Goal: Information Seeking & Learning: Learn about a topic

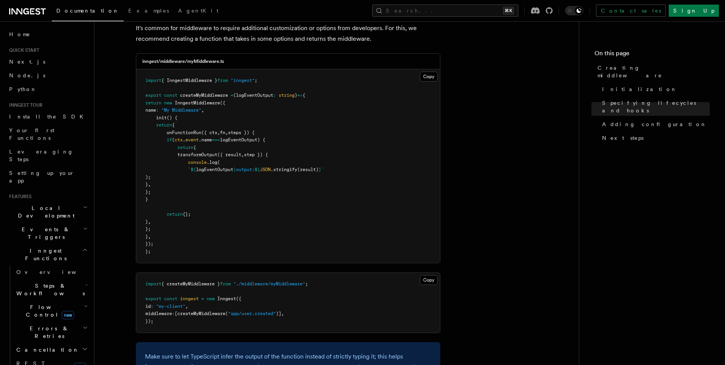
scroll to position [239, 0]
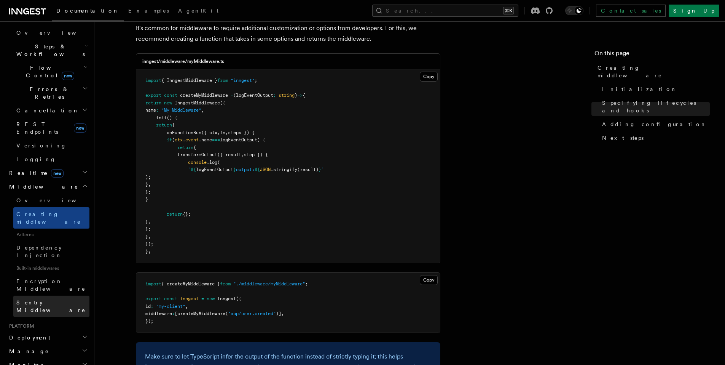
click at [60, 295] on link "Sentry Middleware" at bounding box center [51, 305] width 76 height 21
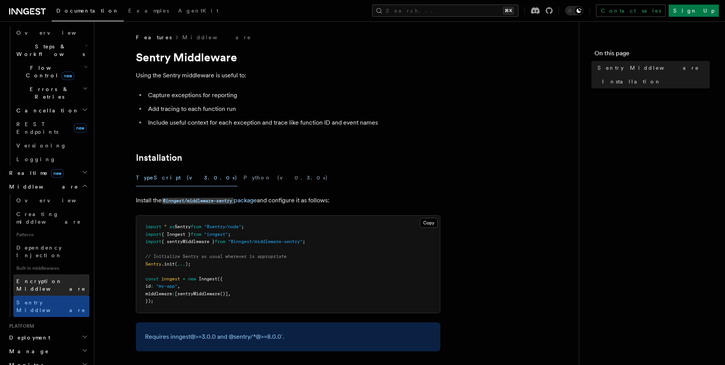
click at [59, 278] on span "Encryption Middleware" at bounding box center [50, 285] width 69 height 14
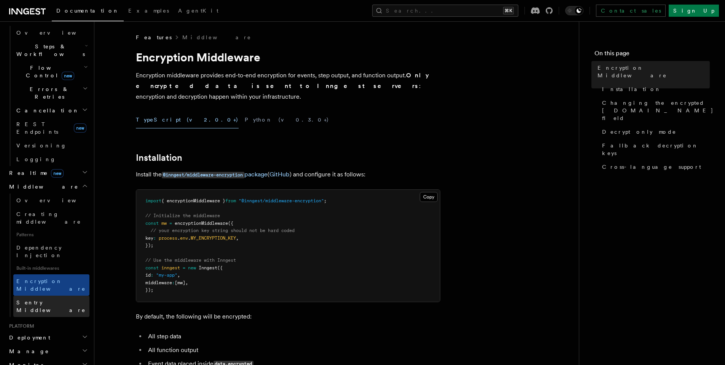
click at [55, 299] on span "Sentry Middleware" at bounding box center [50, 306] width 69 height 14
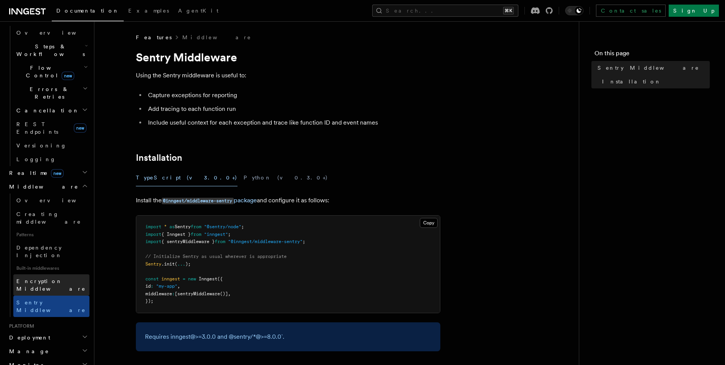
click at [59, 274] on link "Encryption Middleware" at bounding box center [51, 284] width 76 height 21
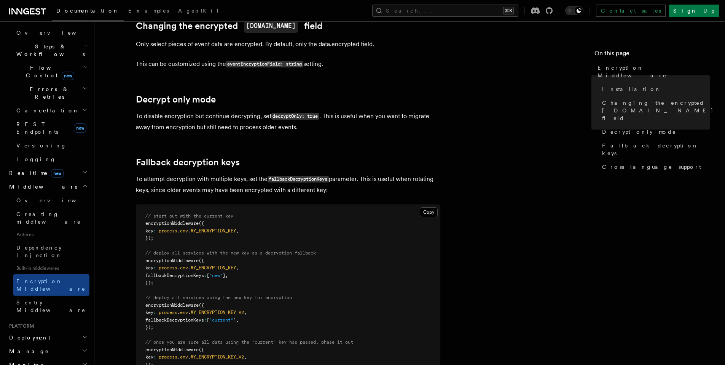
scroll to position [455, 0]
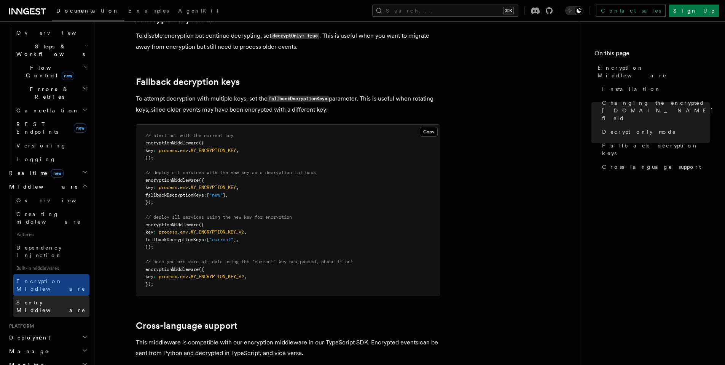
click at [40, 299] on span "Sentry Middleware" at bounding box center [50, 306] width 69 height 14
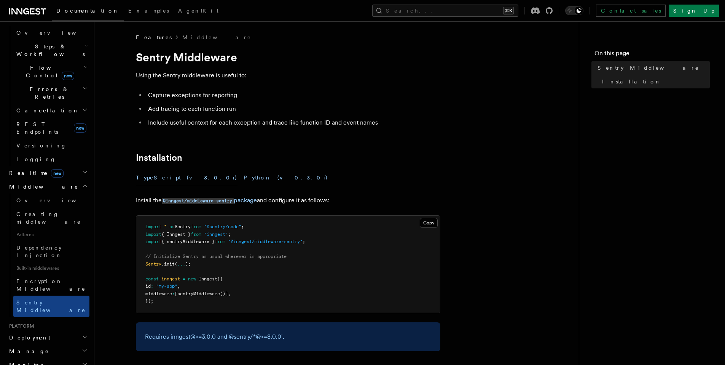
click at [244, 177] on button "Python (v0.3.0+)" at bounding box center [286, 177] width 85 height 17
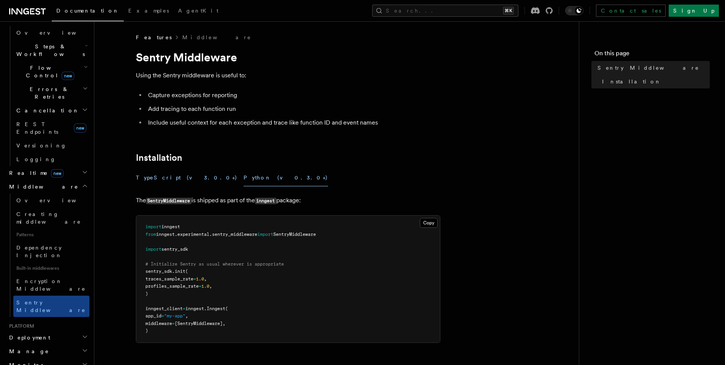
click at [166, 182] on button "TypeScript (v3.0.0+)" at bounding box center [187, 177] width 102 height 17
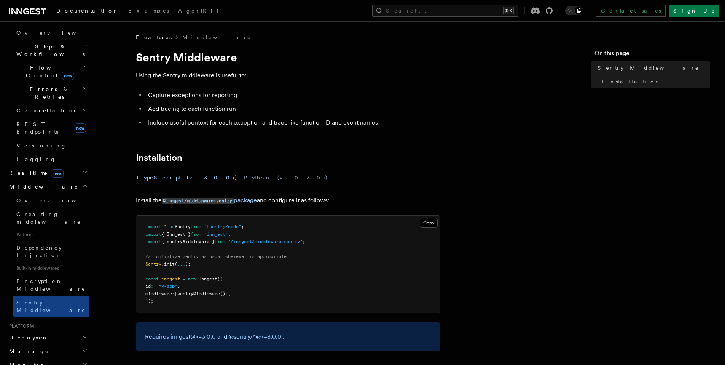
click at [193, 241] on span "{ sentryMiddleware }" at bounding box center [187, 241] width 53 height 5
click at [277, 244] on span ""@inngest/middleware-sentry"" at bounding box center [265, 241] width 75 height 5
drag, startPoint x: 238, startPoint y: 241, endPoint x: 310, endPoint y: 242, distance: 71.6
click at [303, 242] on span ""@inngest/middleware-sentry"" at bounding box center [265, 241] width 75 height 5
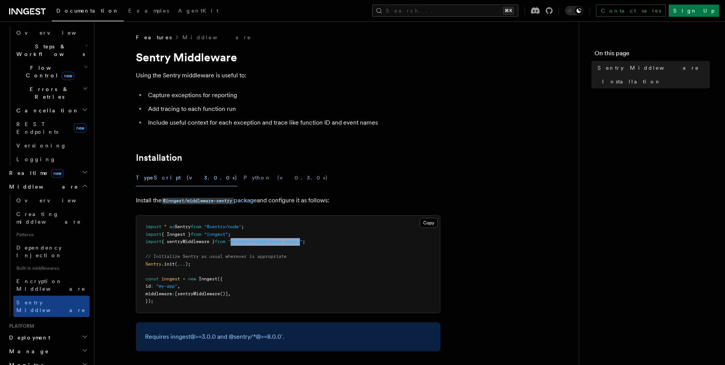
copy span "@inngest/middleware-sentry"
click at [226, 198] on code "@inngest/middleware-sentry" at bounding box center [198, 201] width 72 height 6
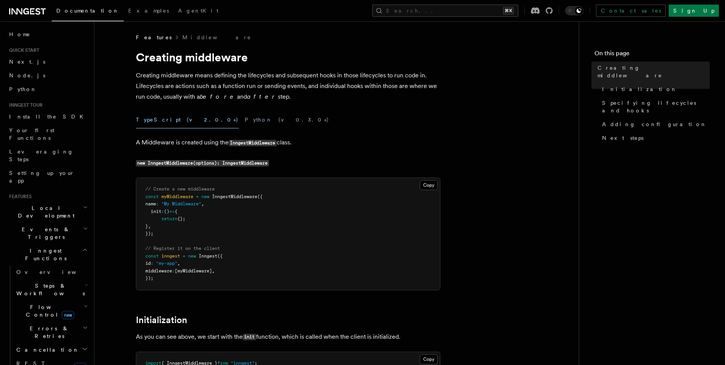
scroll to position [1558, 0]
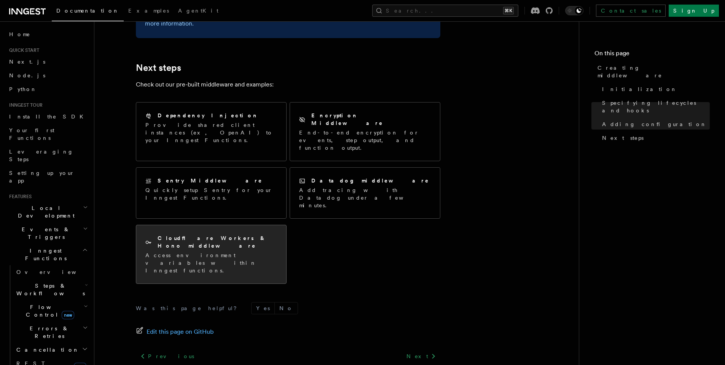
click at [233, 225] on div "Cloudflare Workers & Hono middleware Access environment variables within Innges…" at bounding box center [211, 254] width 150 height 58
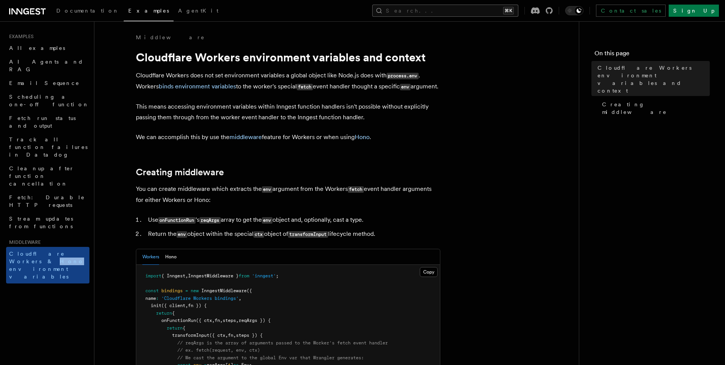
click at [503, 5] on button "Search... ⌘K" at bounding box center [445, 11] width 146 height 12
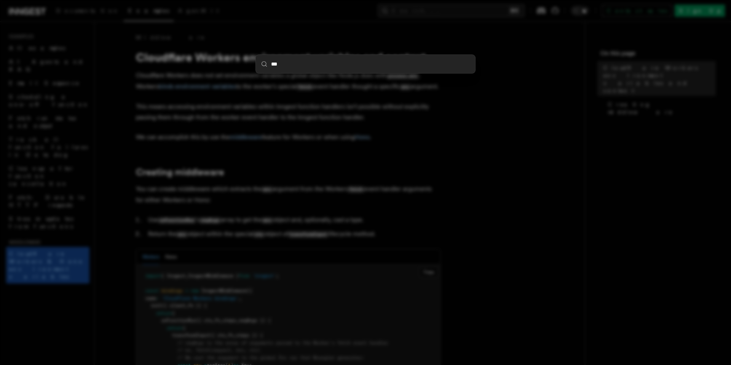
type input "****"
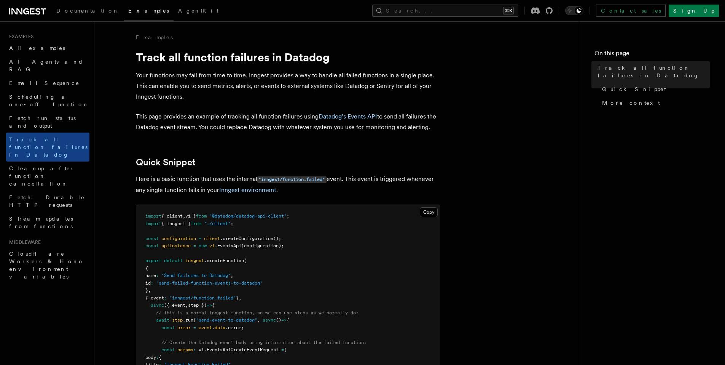
click at [497, 15] on button "Search... ⌘K" at bounding box center [445, 11] width 146 height 12
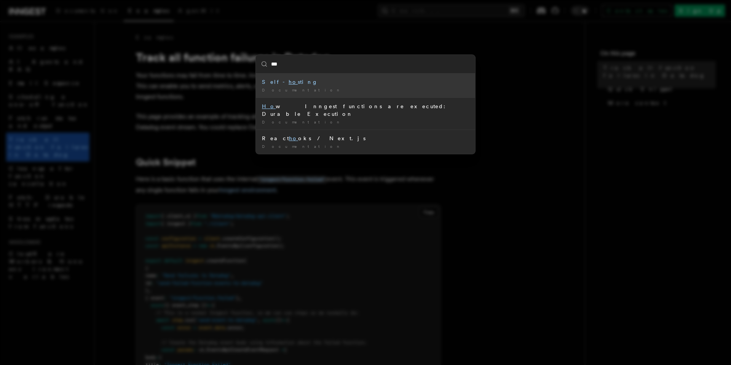
type input "****"
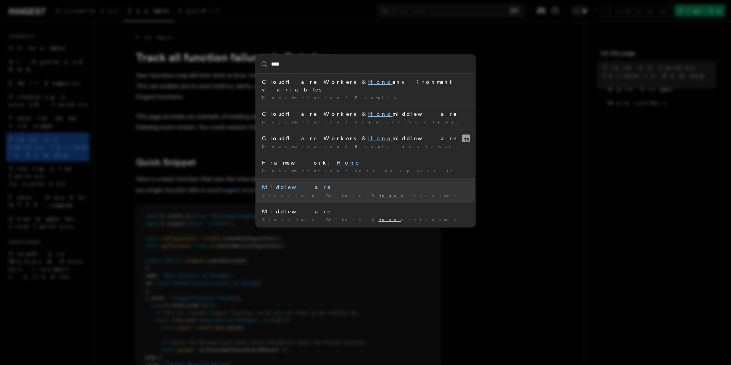
click at [279, 183] on div "Middleware" at bounding box center [365, 187] width 207 height 8
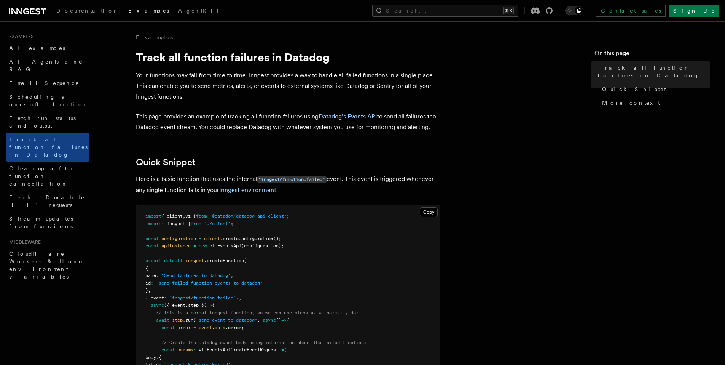
click at [516, 17] on div "Documentation Examples AgentKit Search... ⌘K Contact sales Sign Up" at bounding box center [362, 10] width 725 height 21
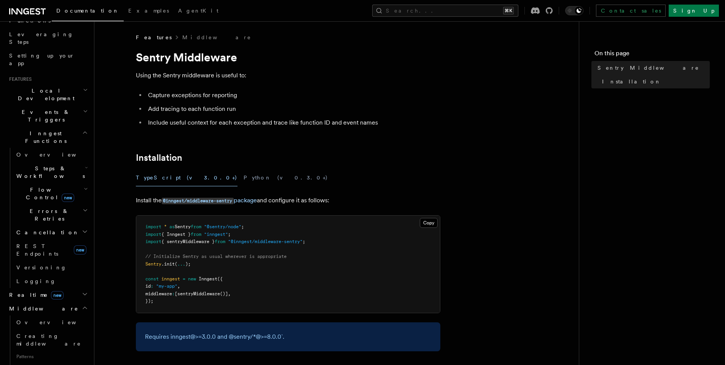
scroll to position [255, 0]
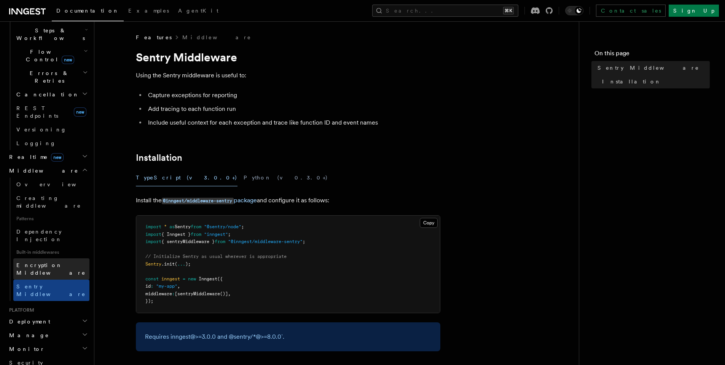
click at [56, 258] on link "Encryption Middleware" at bounding box center [51, 268] width 76 height 21
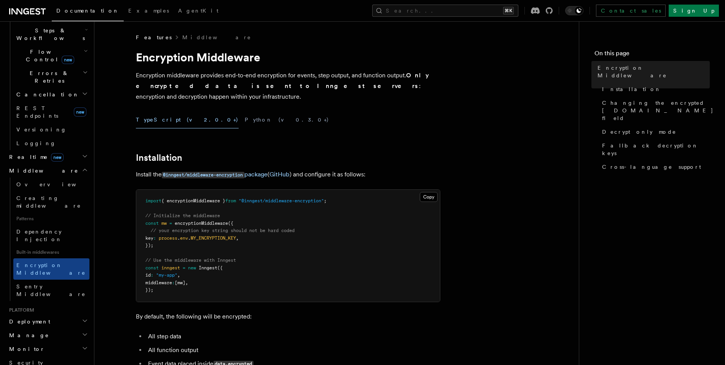
click at [52, 246] on span "Built-in middlewares" at bounding box center [51, 252] width 76 height 12
click at [45, 194] on span "Creating middleware" at bounding box center [52, 201] width 73 height 15
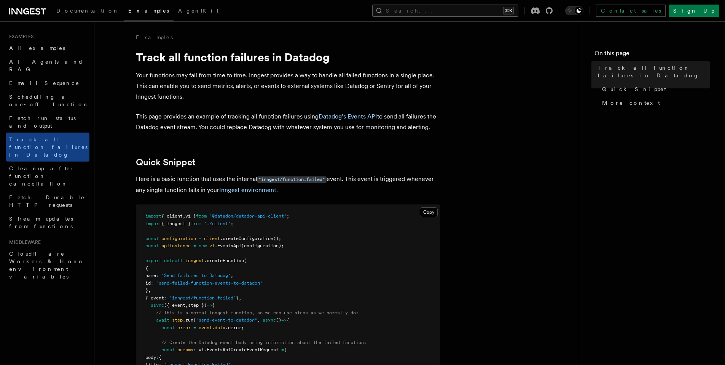
click at [453, 7] on button "Search... ⌘K" at bounding box center [445, 11] width 146 height 12
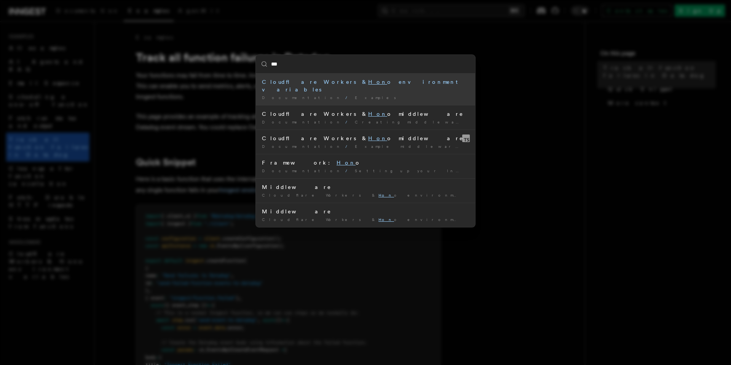
type input "****"
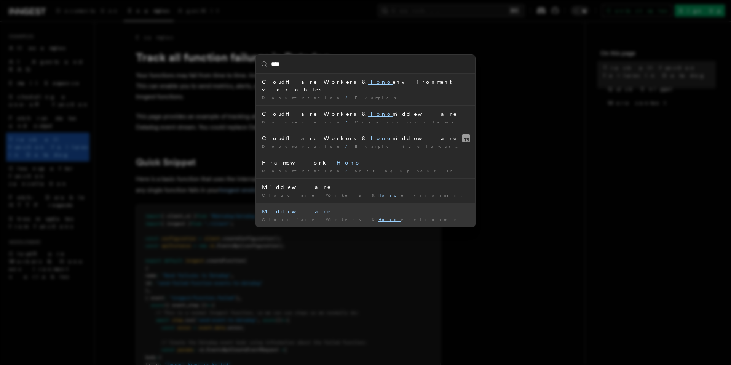
click at [278, 217] on div "Cloudflare Workers & Hono environment variables Contact salesSign Up" at bounding box center [365, 220] width 207 height 6
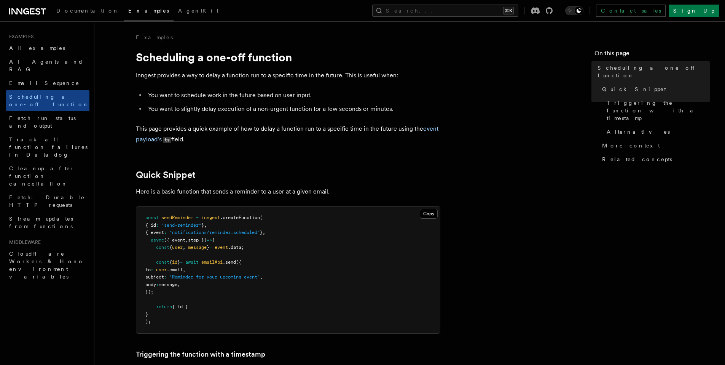
drag, startPoint x: 439, startPoint y: 121, endPoint x: 444, endPoint y: 113, distance: 8.7
click at [517, 6] on button "Search... ⌘K" at bounding box center [445, 11] width 146 height 12
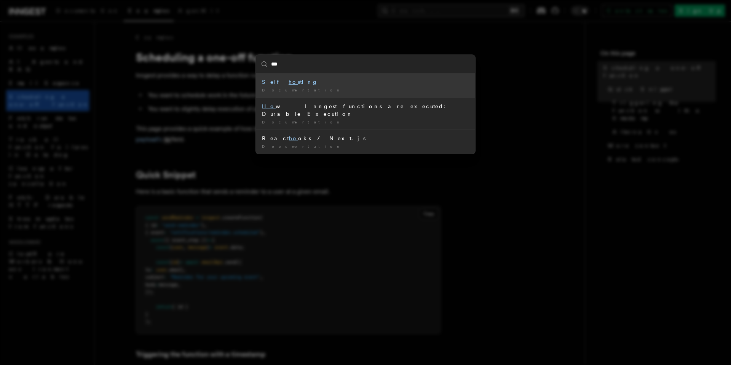
type input "****"
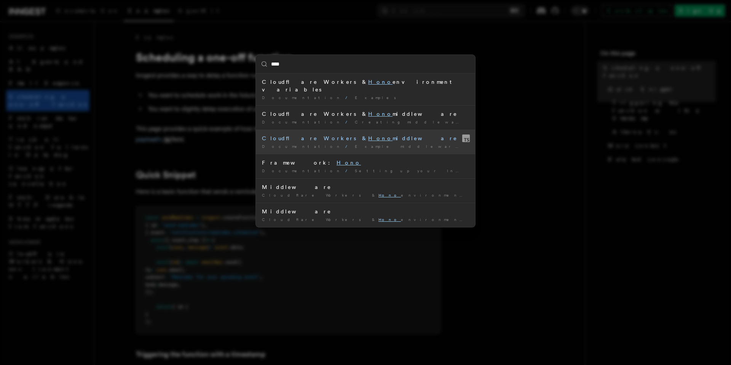
click at [419, 144] on div "Documentation / Example middleware v2.0.0+ /" at bounding box center [365, 147] width 207 height 6
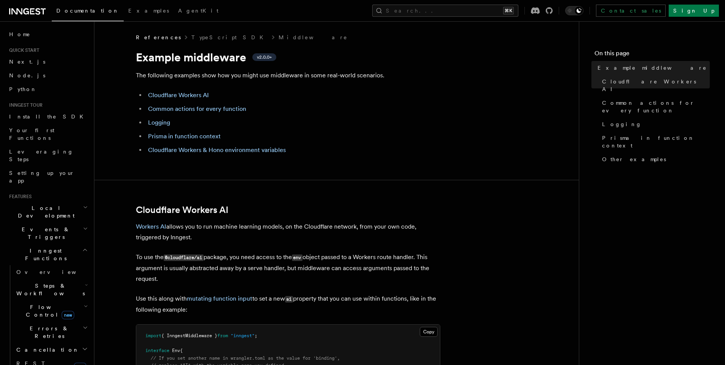
click at [247, 151] on link "Cloudflare Workers & Hono environment variables" at bounding box center [217, 149] width 138 height 7
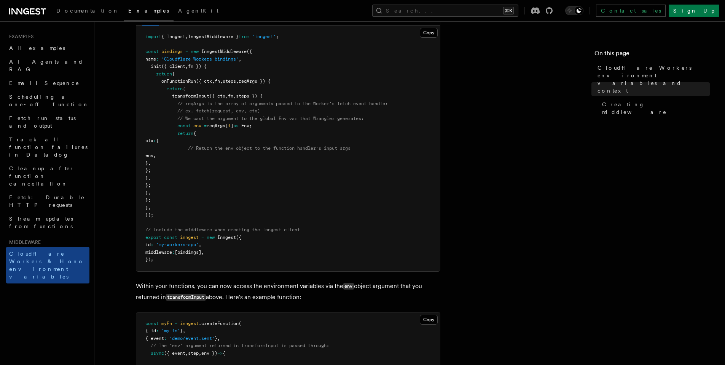
scroll to position [210, 0]
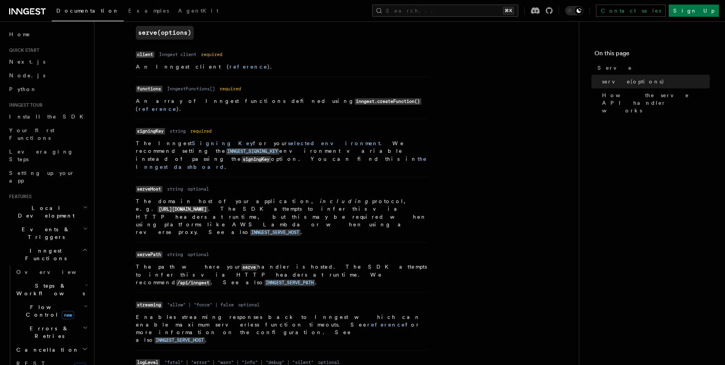
scroll to position [669, 0]
